Goal: Task Accomplishment & Management: Manage account settings

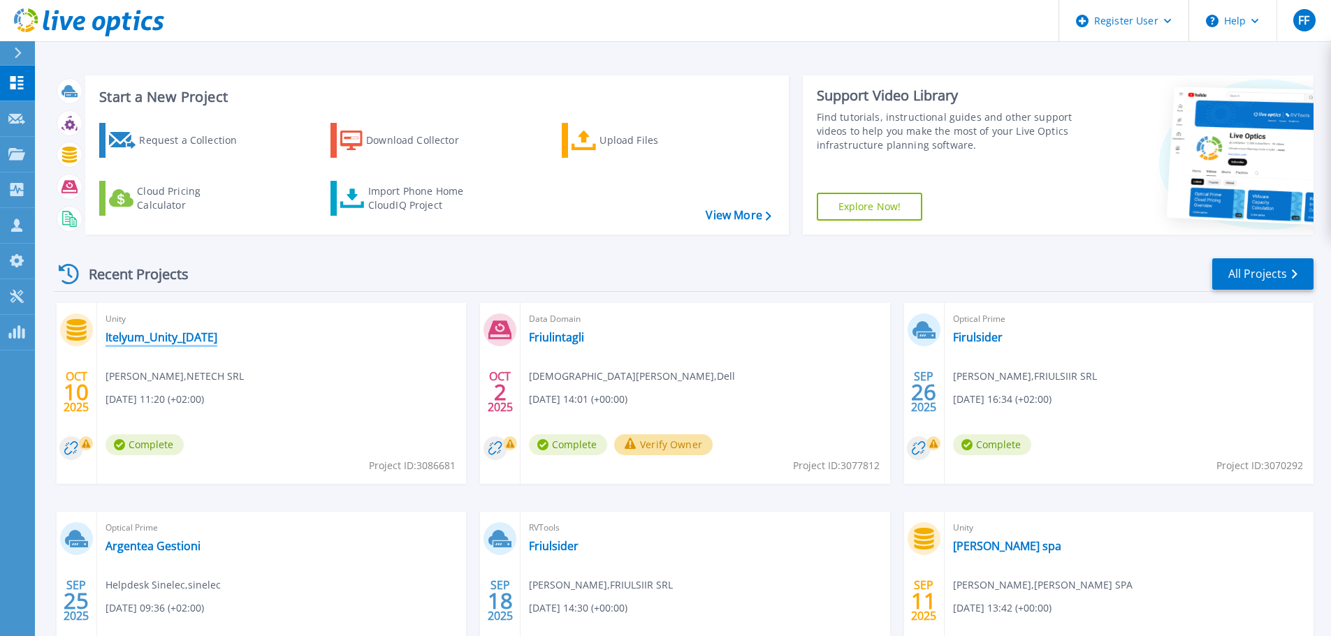
click at [185, 335] on link "Itelyum_Unity_[DATE]" at bounding box center [161, 337] width 112 height 14
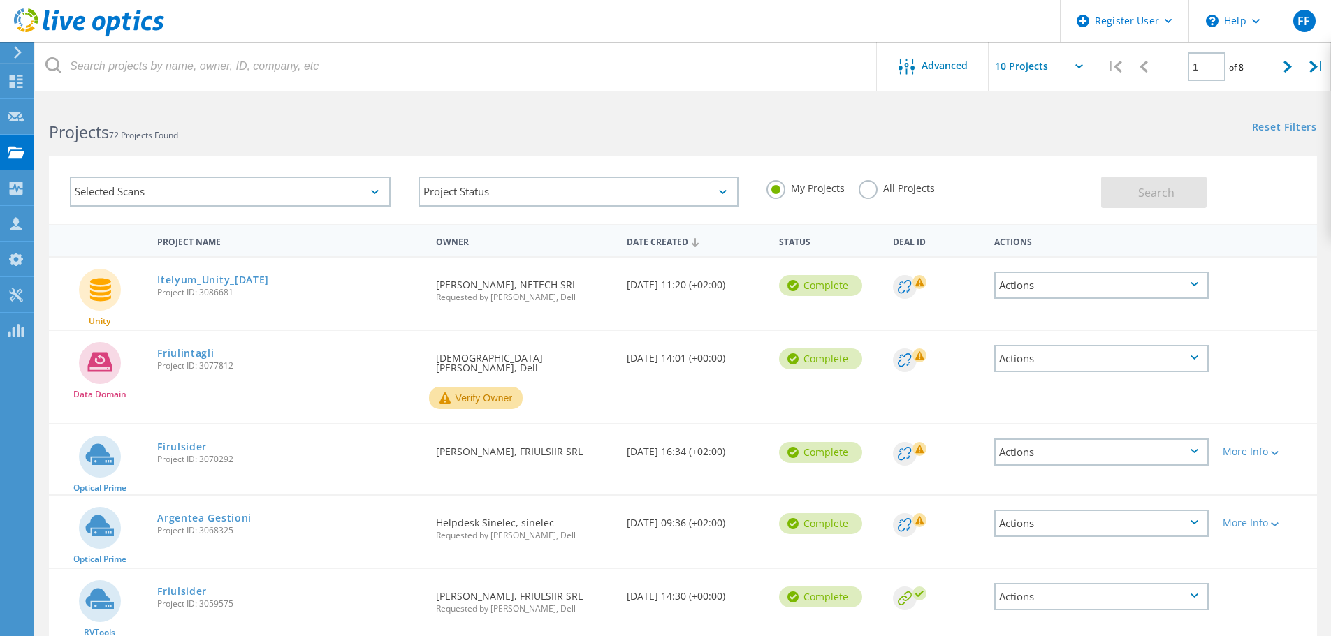
click at [903, 284] on icon at bounding box center [904, 286] width 13 height 13
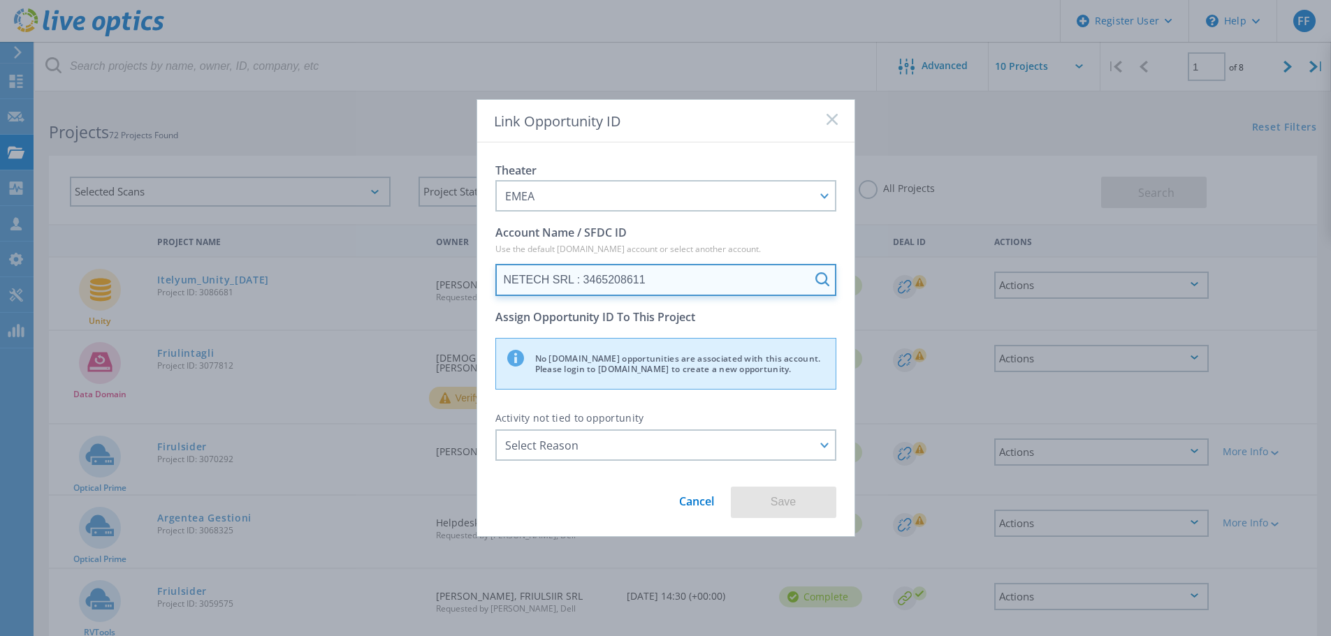
drag, startPoint x: 658, startPoint y: 279, endPoint x: 486, endPoint y: 277, distance: 171.9
click at [486, 277] on div "Theater EMEA APJ EMEA NA/LATAM Account Name / SFDC ID Use the default [DOMAIN_N…" at bounding box center [665, 340] width 377 height 394
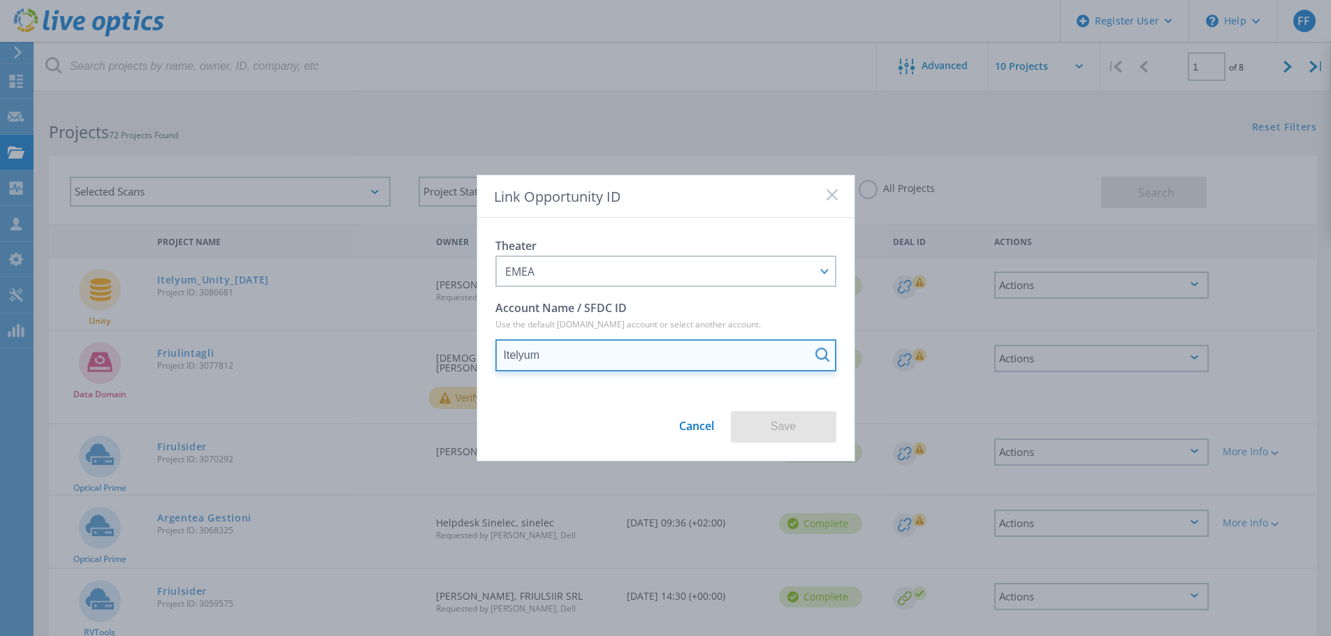
drag, startPoint x: 557, startPoint y: 355, endPoint x: 497, endPoint y: 349, distance: 59.6
click at [497, 349] on input "Itelyum" at bounding box center [665, 356] width 341 height 32
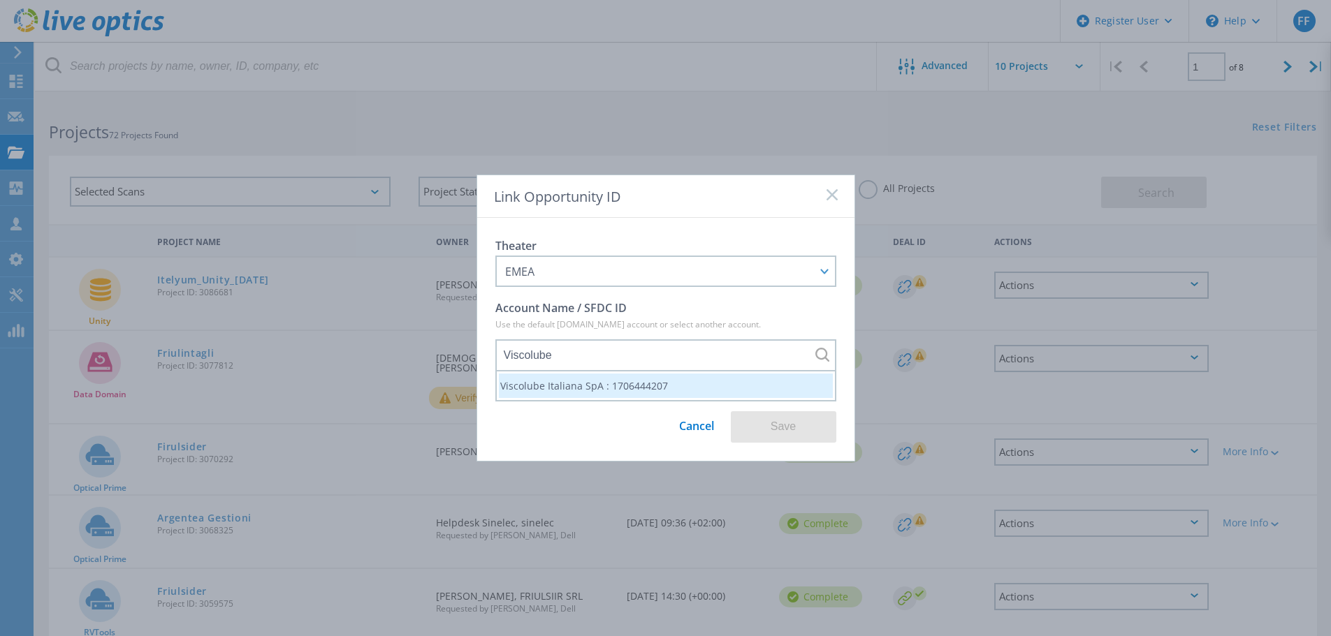
click at [578, 384] on li "Viscolube Italiana SpA : 1706444207" at bounding box center [666, 386] width 334 height 24
type input "Viscolube Italiana SpA : 1706444207"
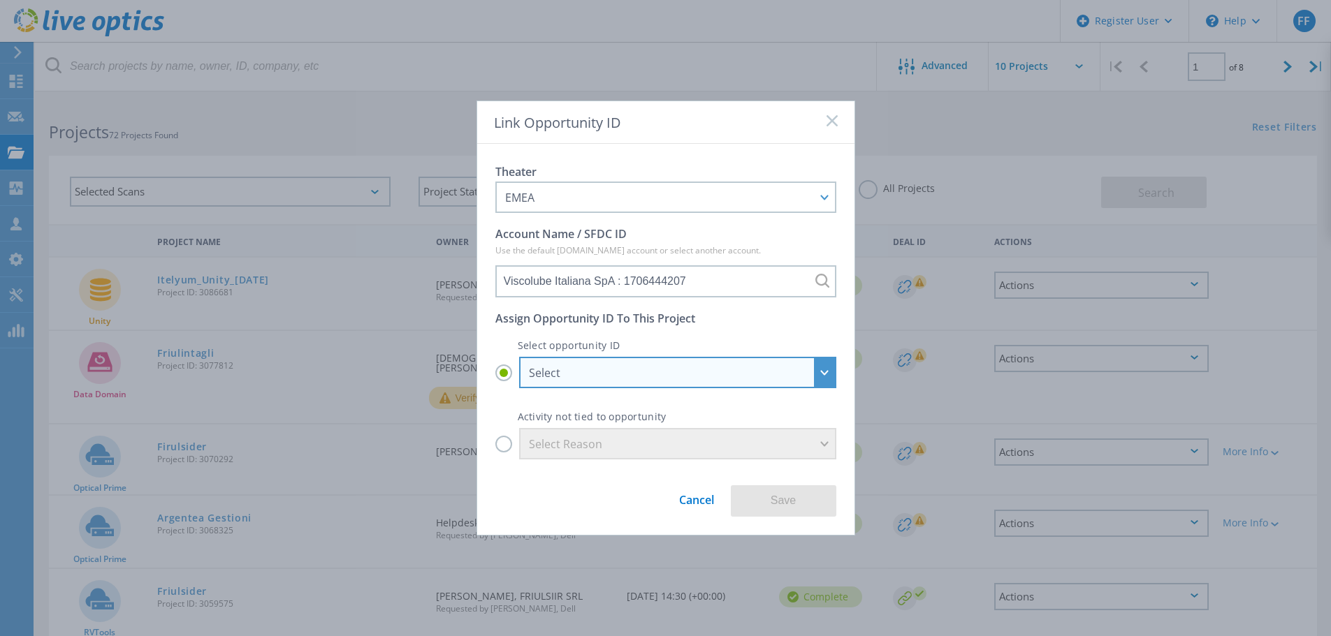
click at [586, 372] on div "Select" at bounding box center [670, 372] width 282 height 15
click at [0, 0] on input "Select Select REN_1706444207-IT3482800-2026Q3-Compute-Channel : 28772559 REN_17…" at bounding box center [0, 0] width 0 height 0
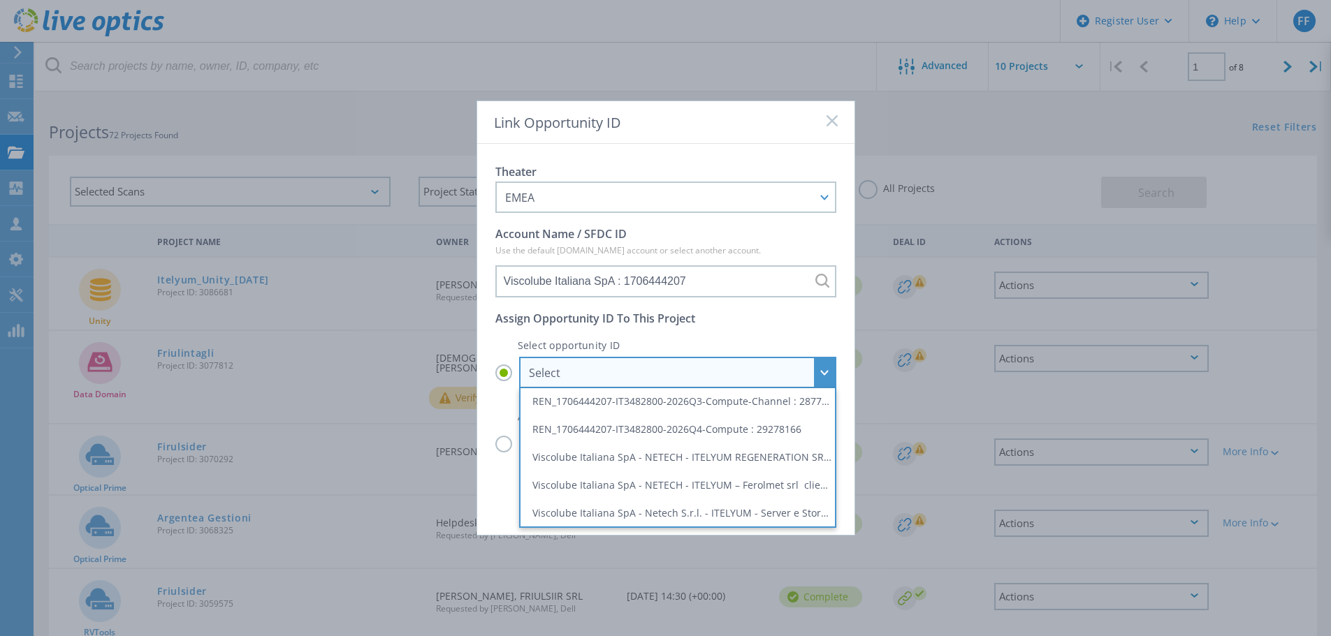
scroll to position [36, 0]
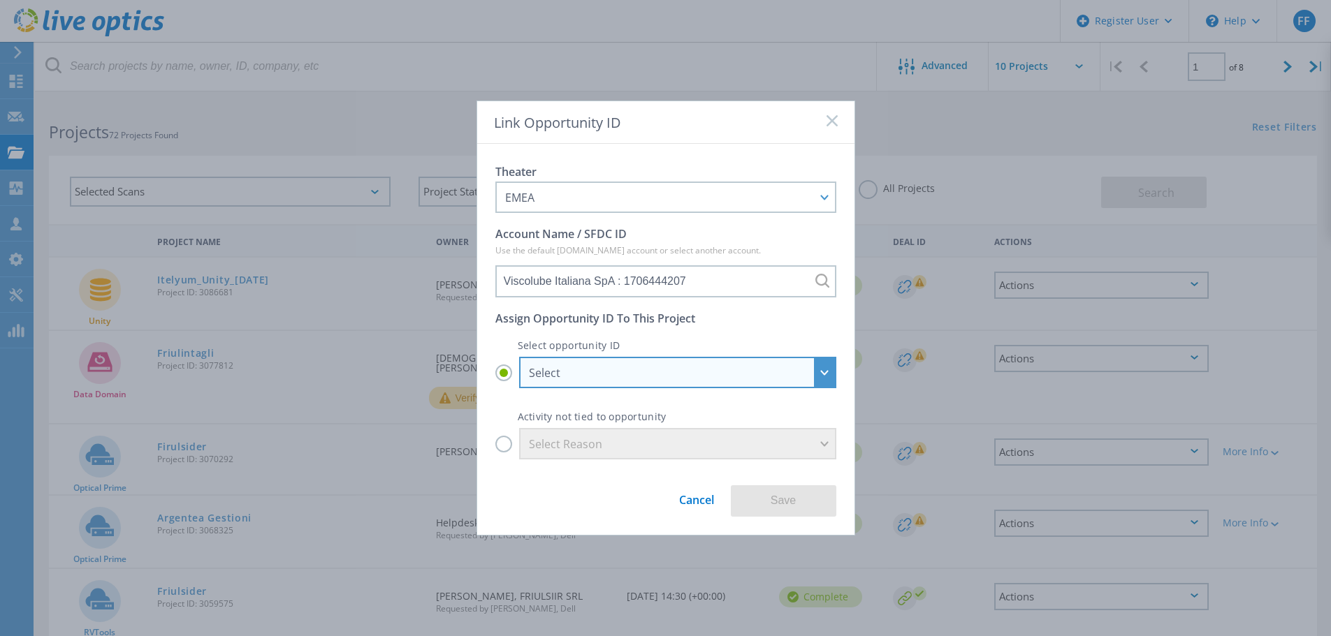
click at [824, 372] on div "Select" at bounding box center [677, 372] width 317 height 31
click at [0, 0] on input "Select Select REN_1706444207-IT3482800-2026Q3-Compute-Channel : 28772559 REN_17…" at bounding box center [0, 0] width 0 height 0
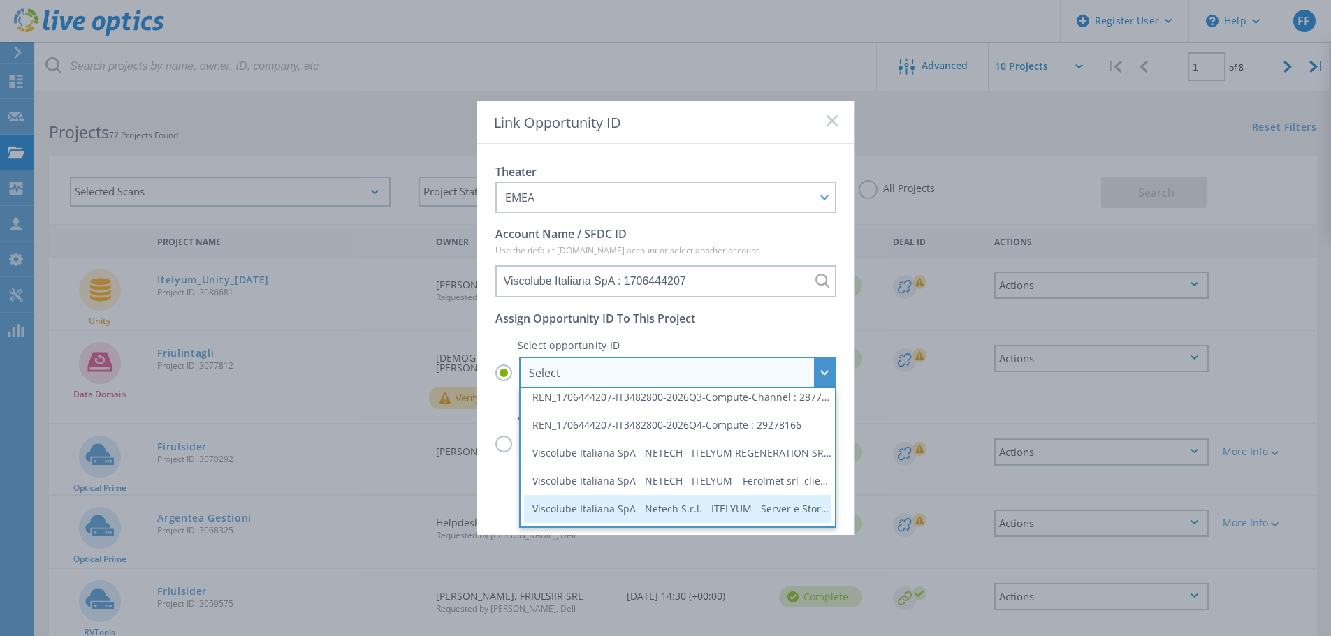
click at [742, 514] on li "Viscolube Italiana SpA - Netech S.r.l. - ITELYUM - Server e Storage : 29737053" at bounding box center [677, 509] width 307 height 28
click at [0, 0] on input "Select Select REN_1706444207-IT3482800-2026Q3-Compute-Channel : 28772559 REN_17…" at bounding box center [0, 0] width 0 height 0
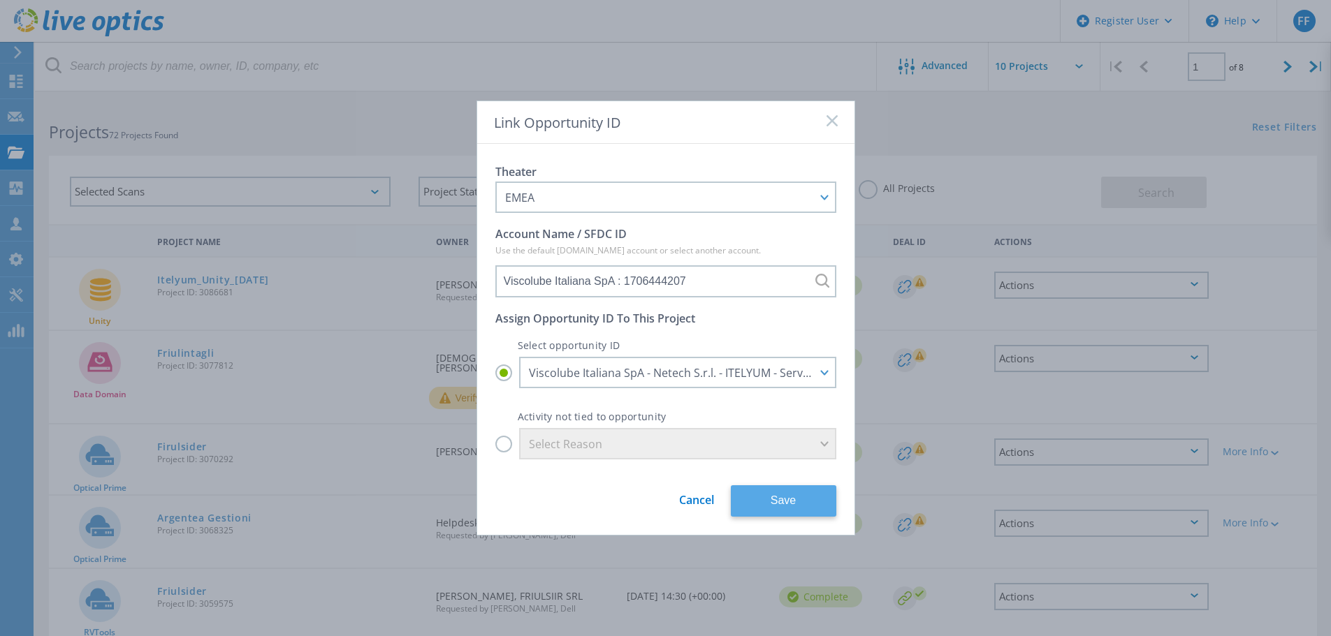
click at [792, 499] on button "Save" at bounding box center [783, 501] width 105 height 31
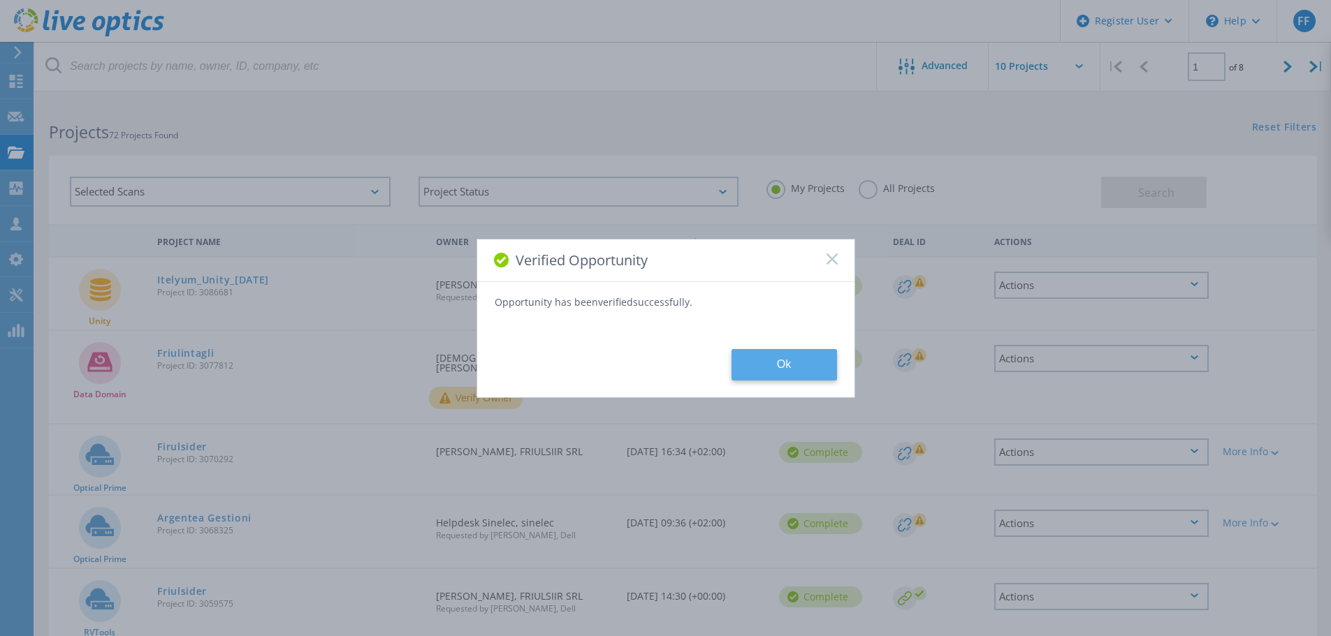
click at [789, 367] on button "Ok" at bounding box center [784, 364] width 105 height 31
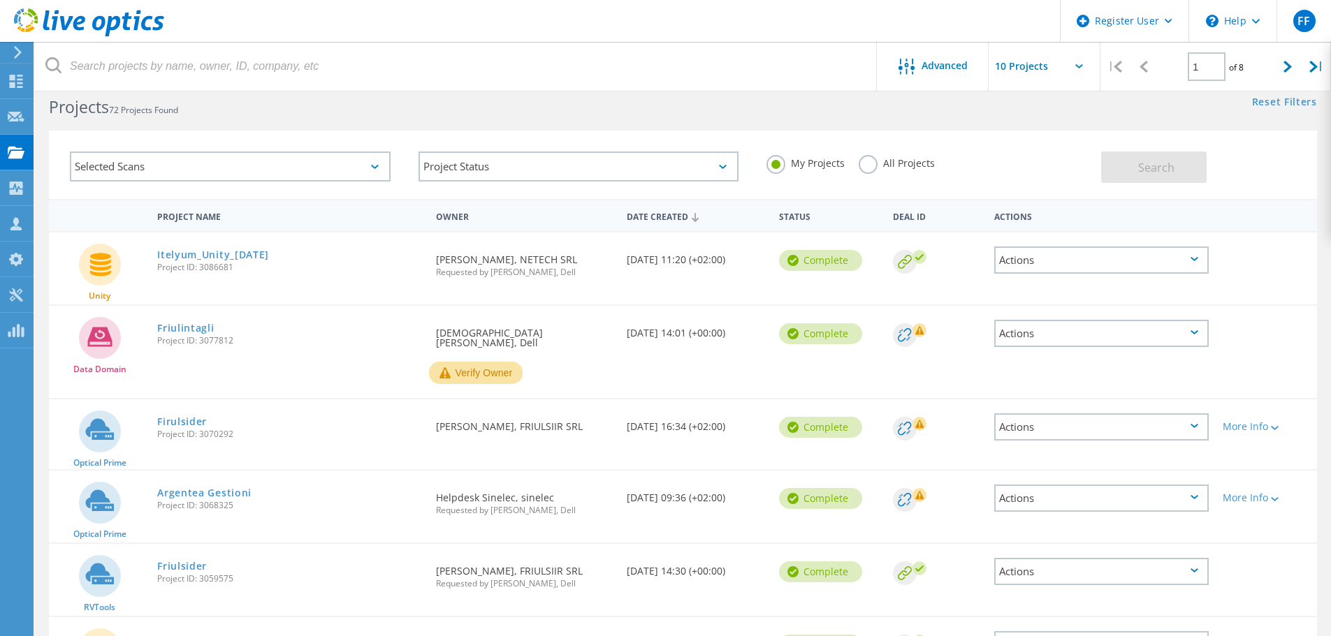
scroll to position [0, 0]
